Goal: Task Accomplishment & Management: Complete application form

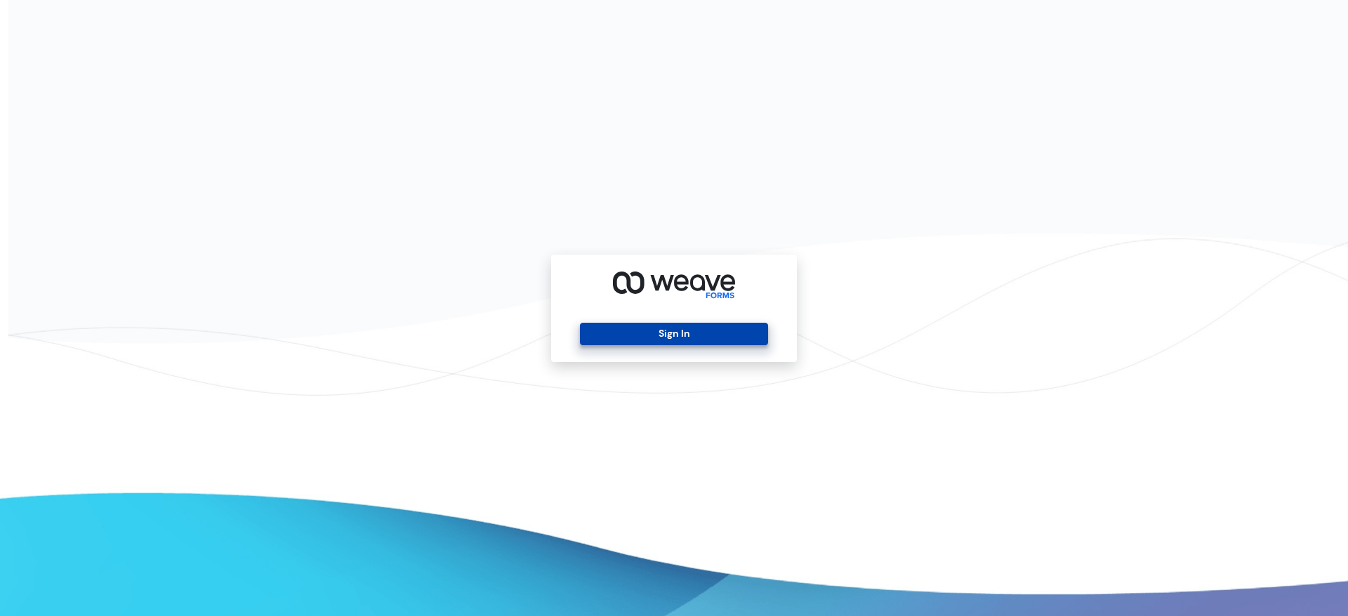
click at [664, 332] on button "Sign In" at bounding box center [673, 334] width 187 height 22
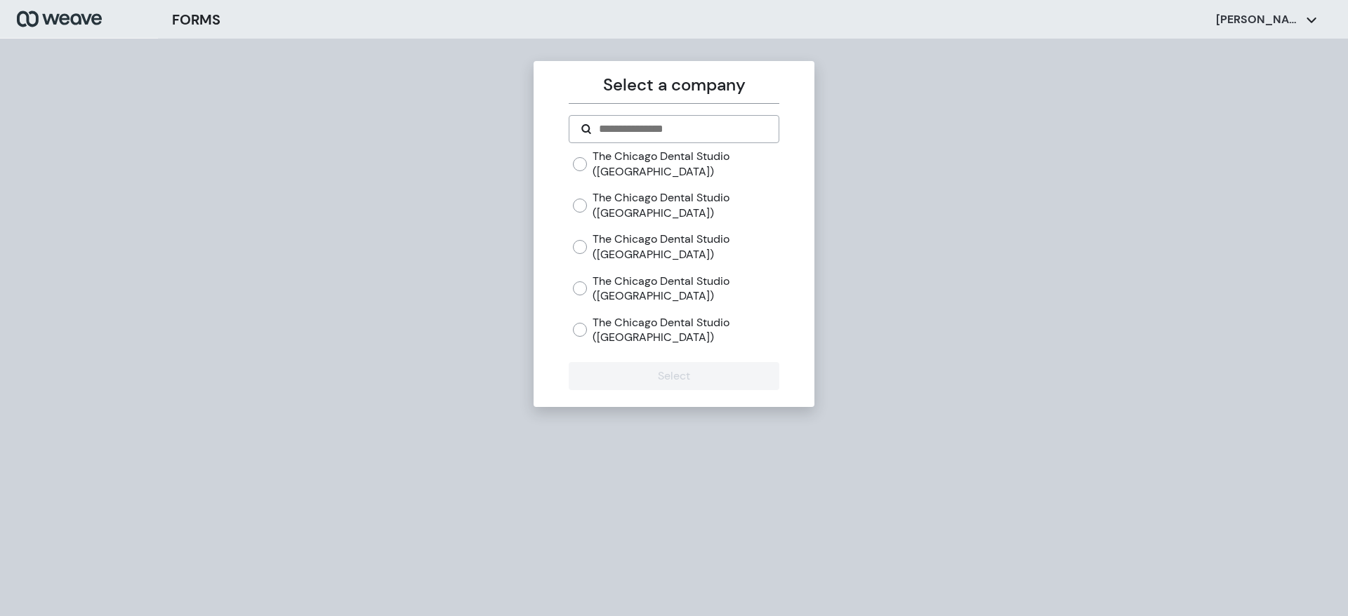
click at [621, 279] on label "The Chicago Dental Studio ([GEOGRAPHIC_DATA])" at bounding box center [686, 289] width 186 height 30
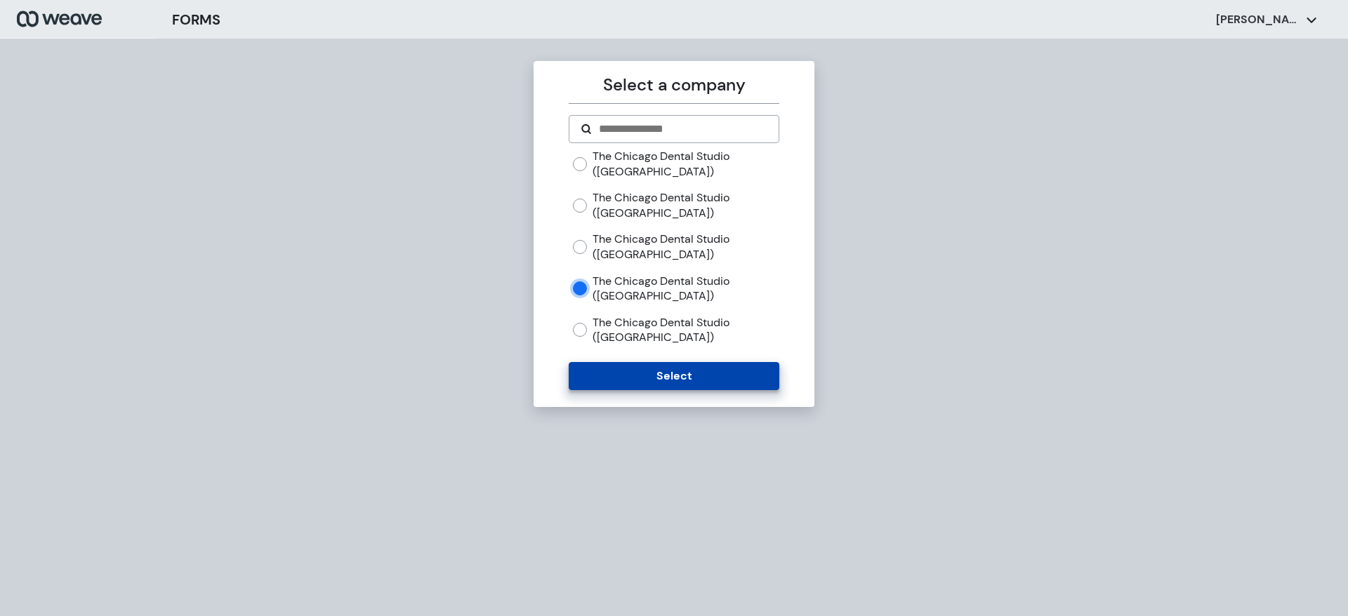
click at [659, 381] on button "Select" at bounding box center [674, 376] width 210 height 28
